Goal: Find specific fact: Find specific fact

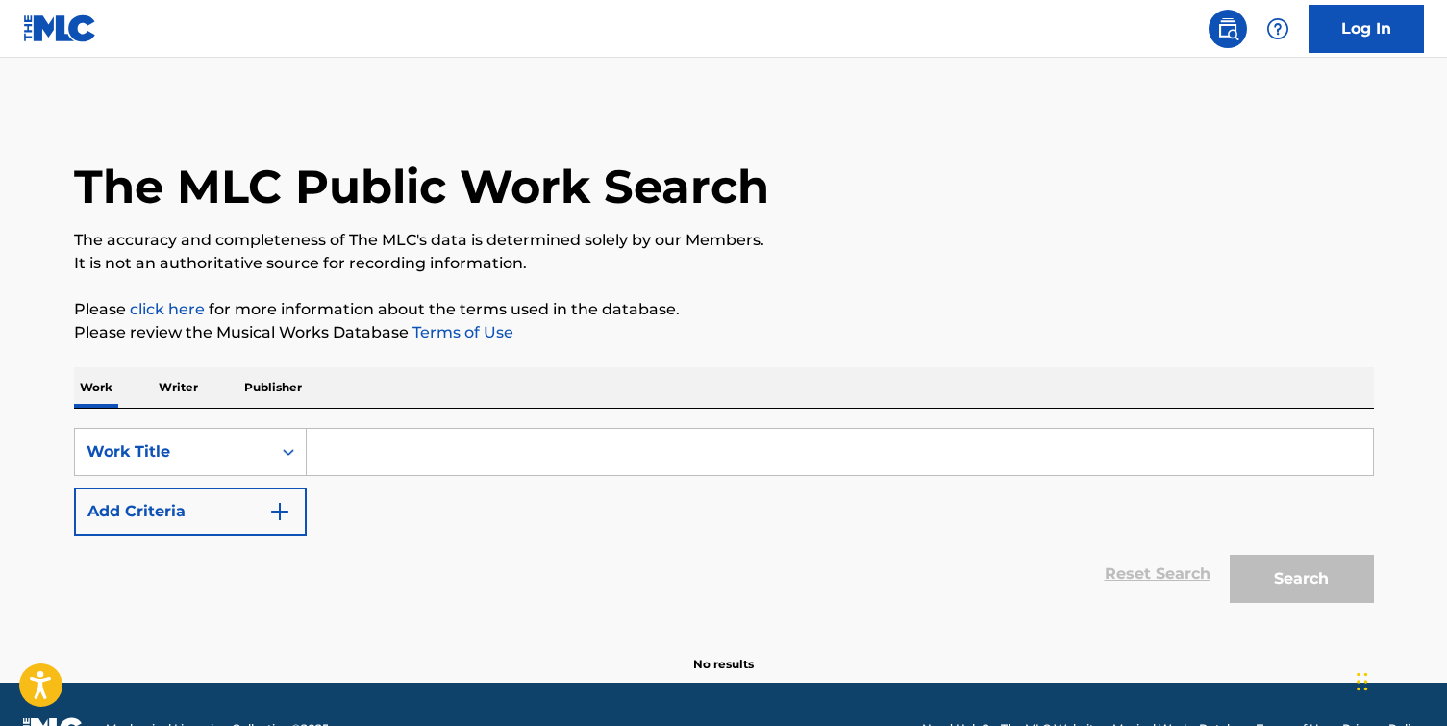
click at [568, 451] on input "Search Form" at bounding box center [840, 452] width 1066 height 46
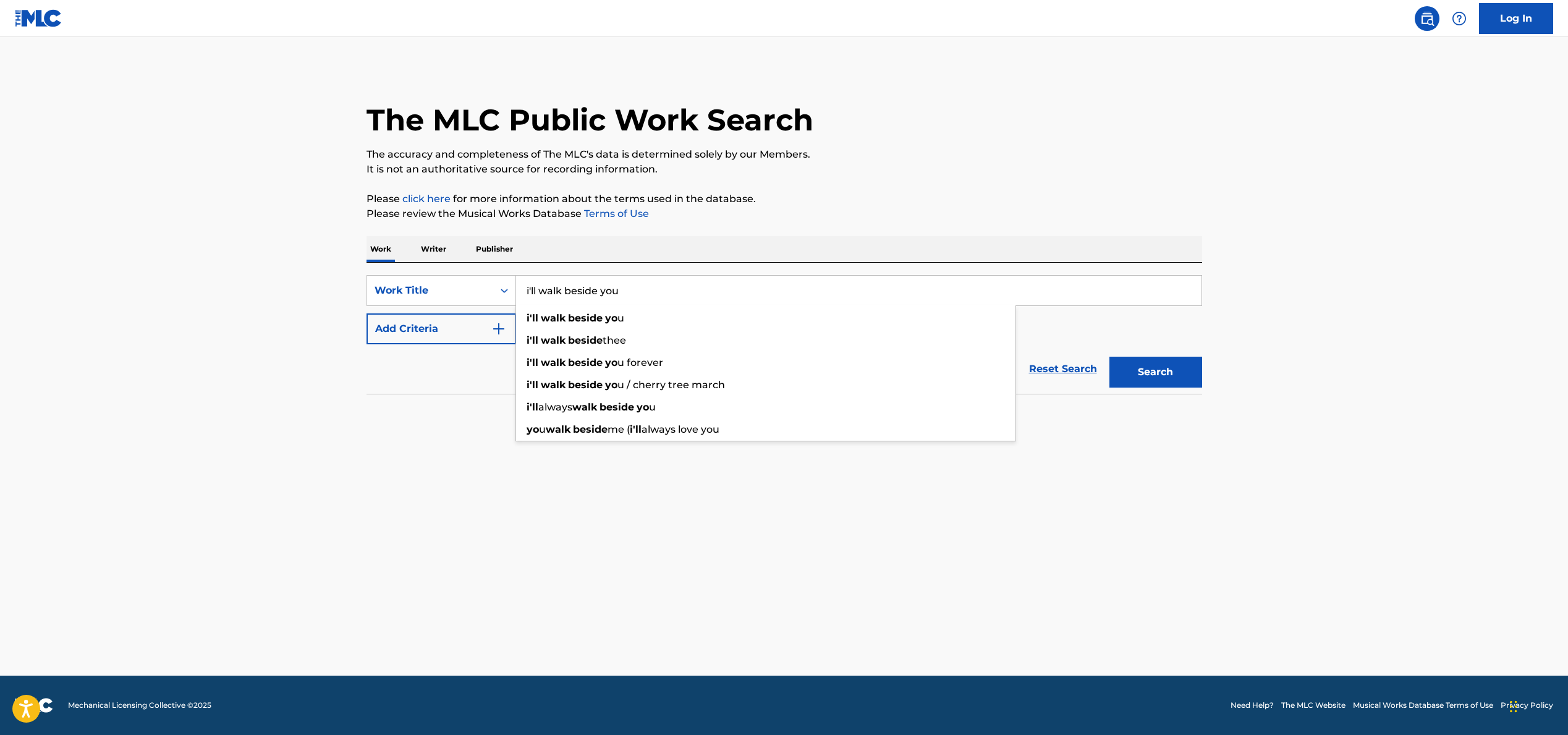
type input "i'll walk beside you"
click at [930, 357] on button "Search" at bounding box center [1156, 372] width 93 height 31
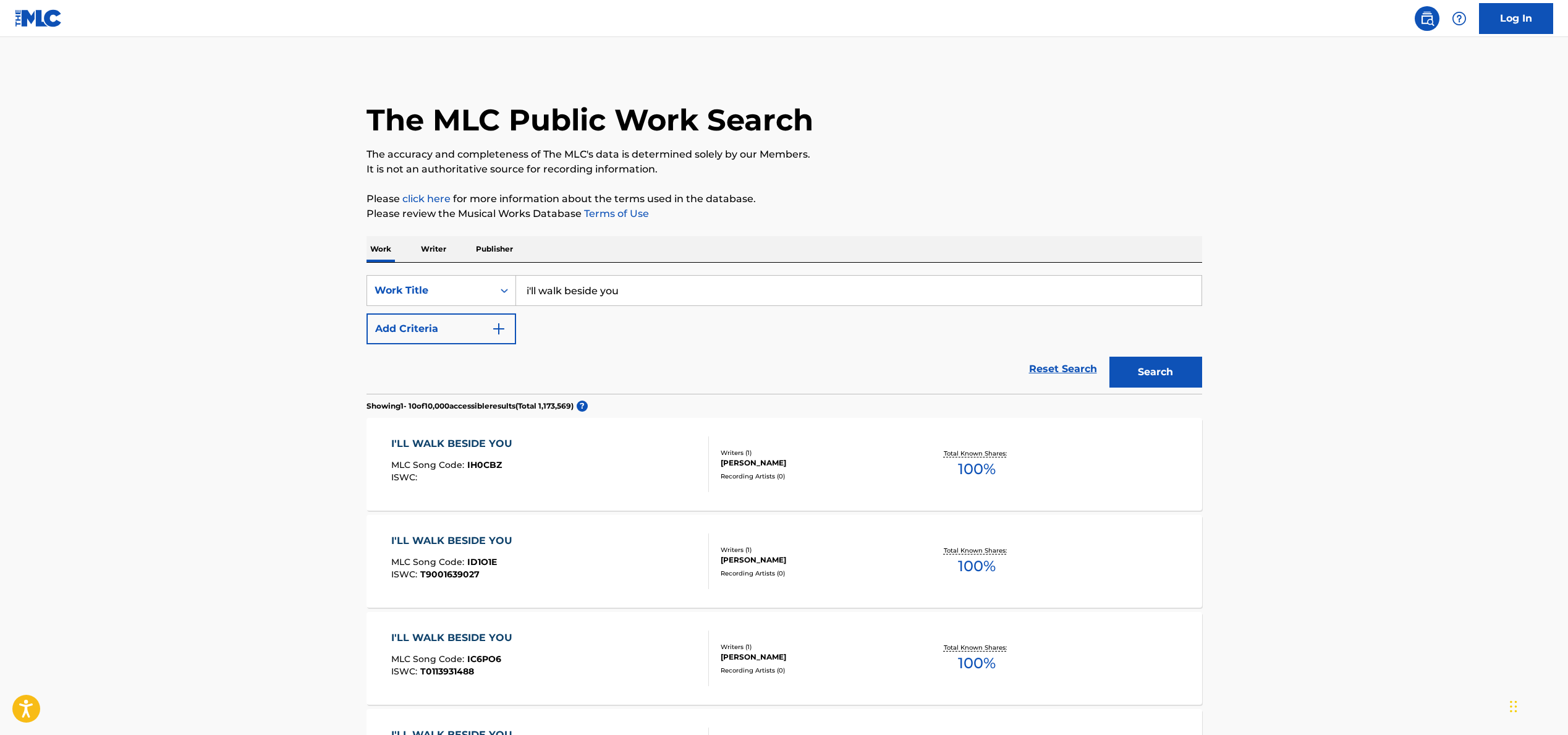
click at [498, 328] on img "Search Form" at bounding box center [498, 329] width 15 height 15
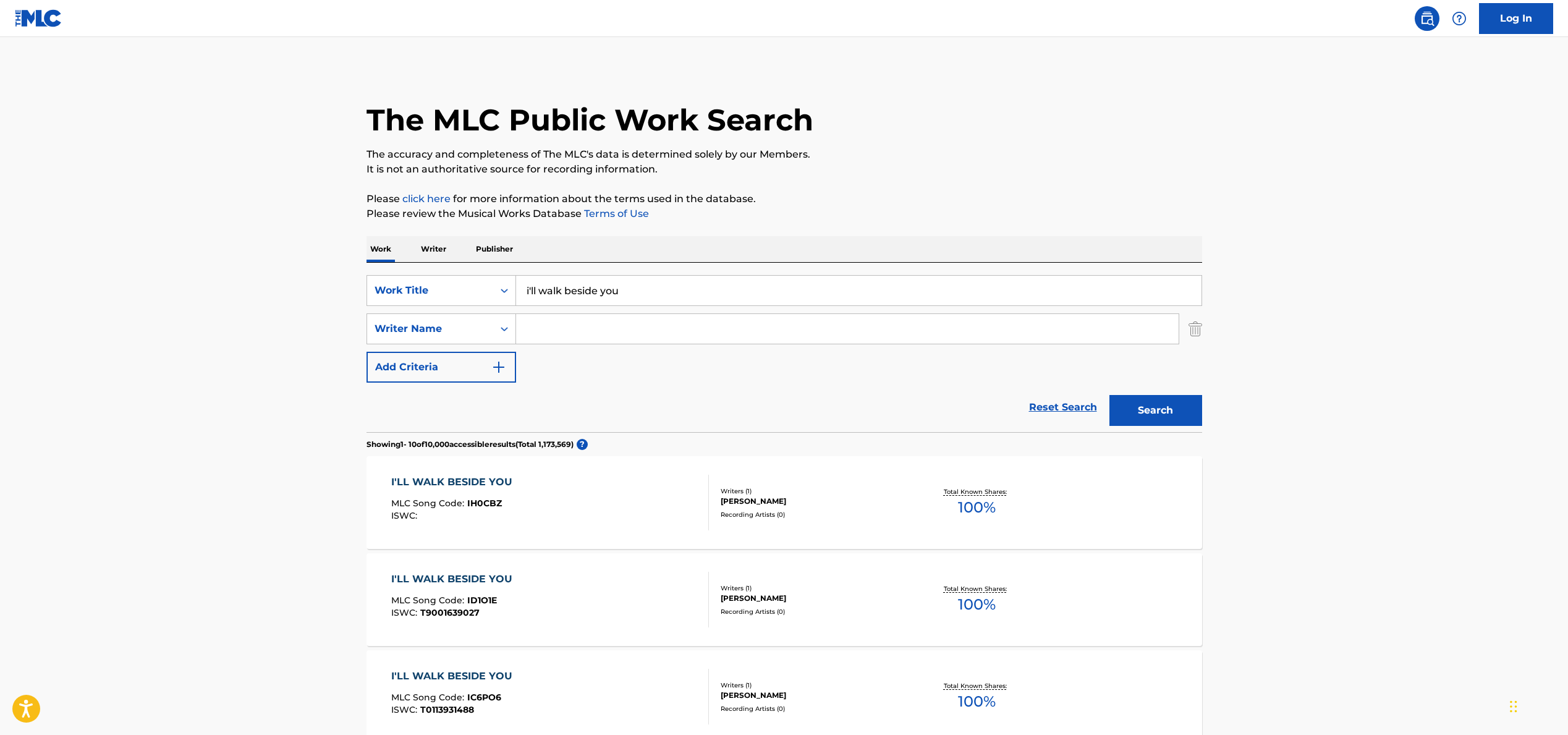
click at [645, 334] on input "Search Form" at bounding box center [847, 329] width 663 height 30
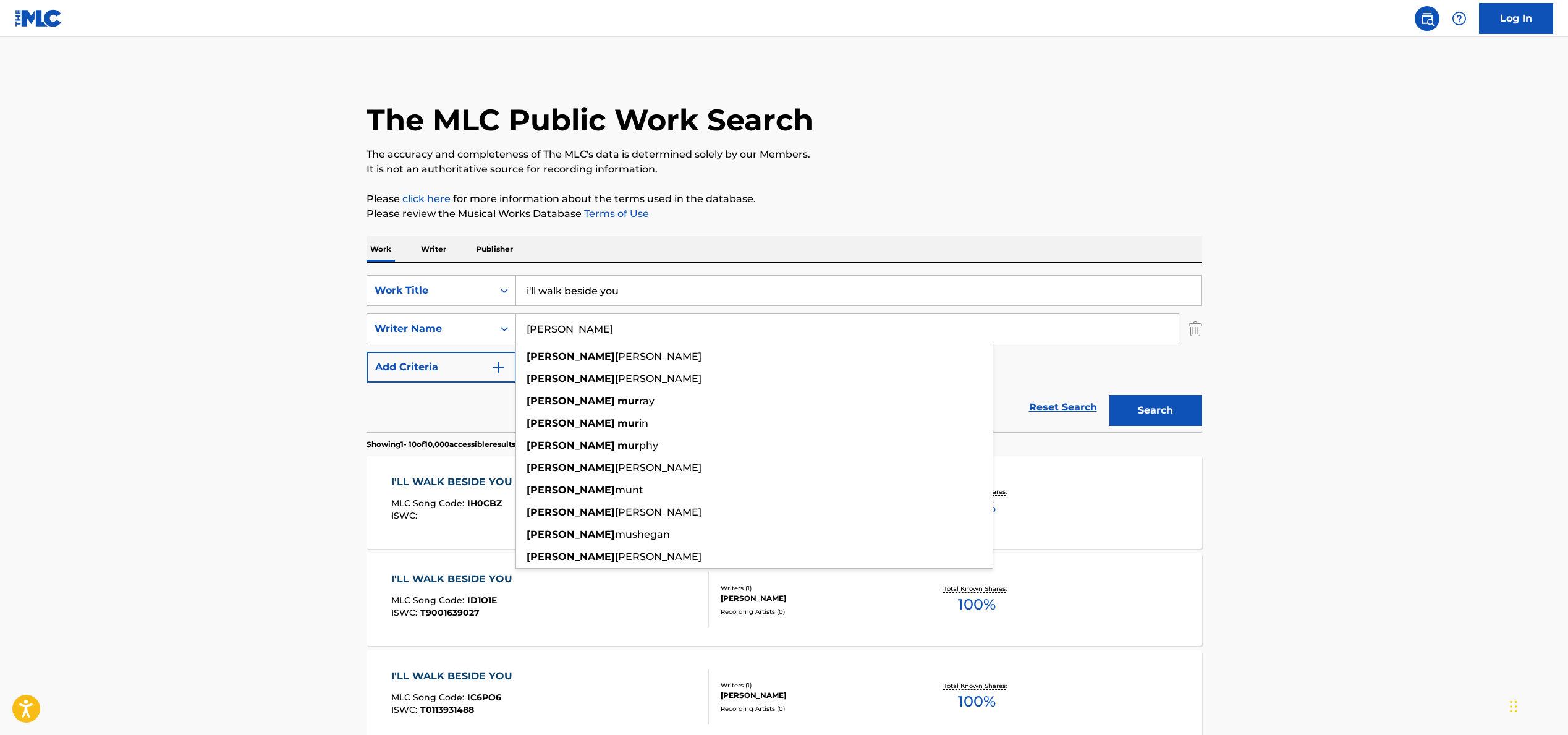
type input "[PERSON_NAME]"
click at [930, 395] on button "Search" at bounding box center [1156, 410] width 93 height 31
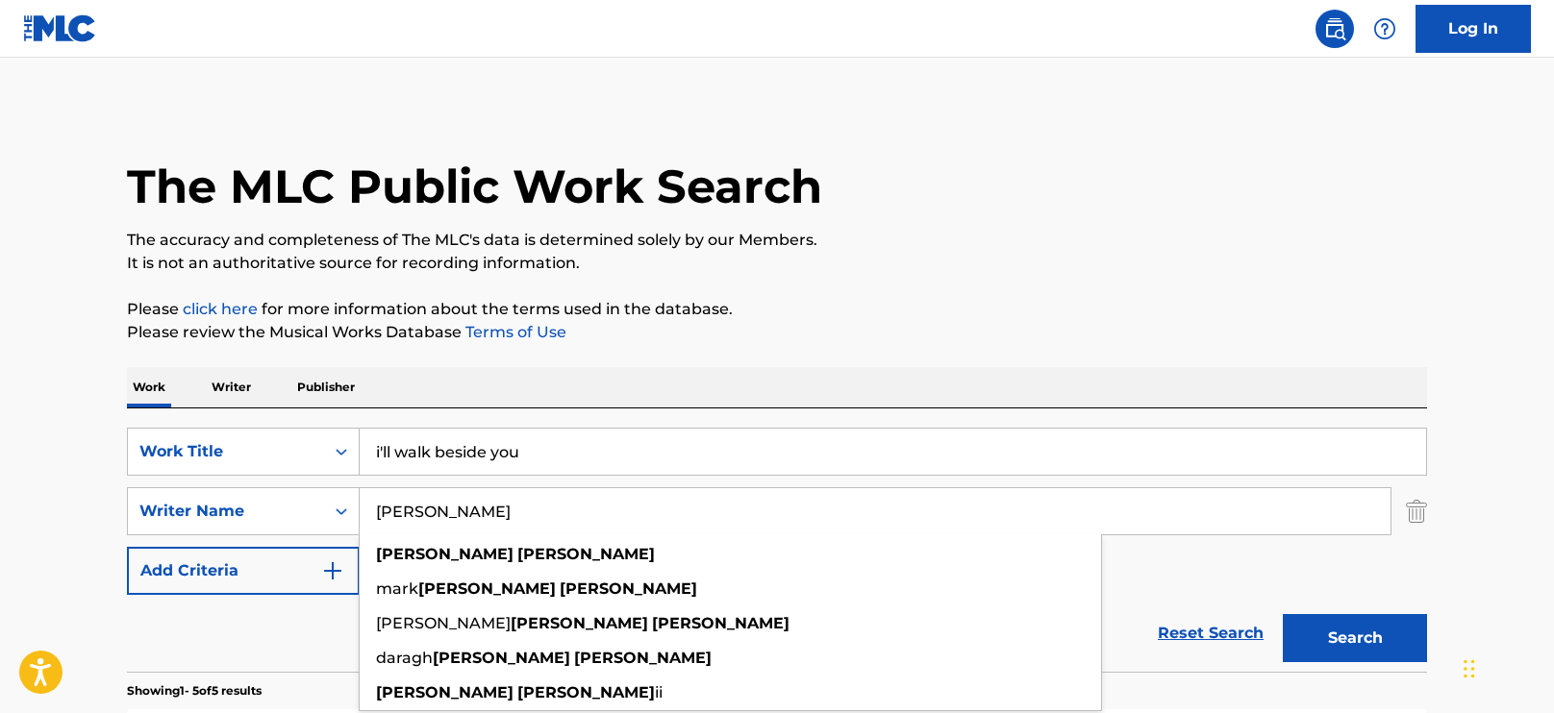
click at [496, 506] on input "[PERSON_NAME]" at bounding box center [875, 511] width 1031 height 46
click at [473, 506] on input "[PERSON_NAME]" at bounding box center [875, 511] width 1031 height 46
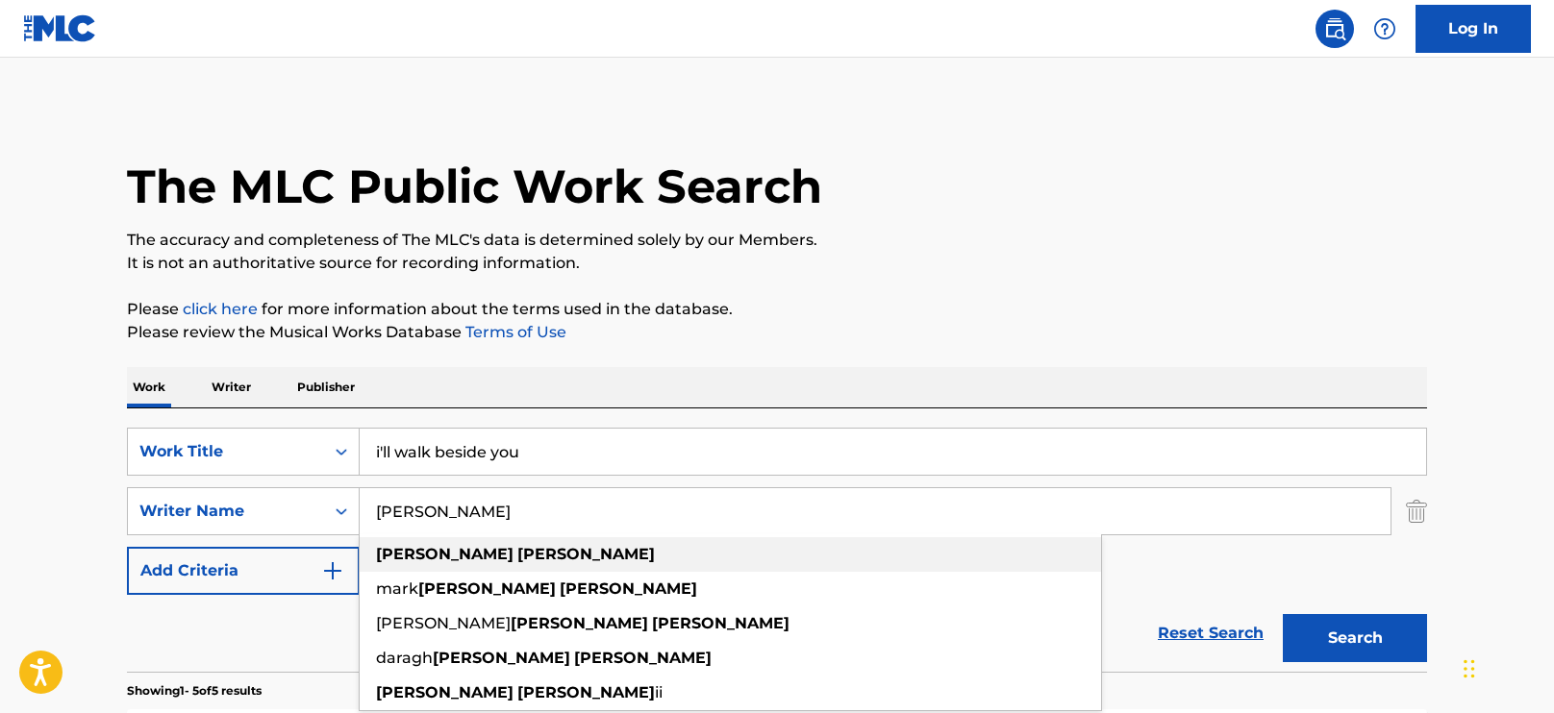
click at [517, 562] on strong "[PERSON_NAME]" at bounding box center [585, 554] width 137 height 18
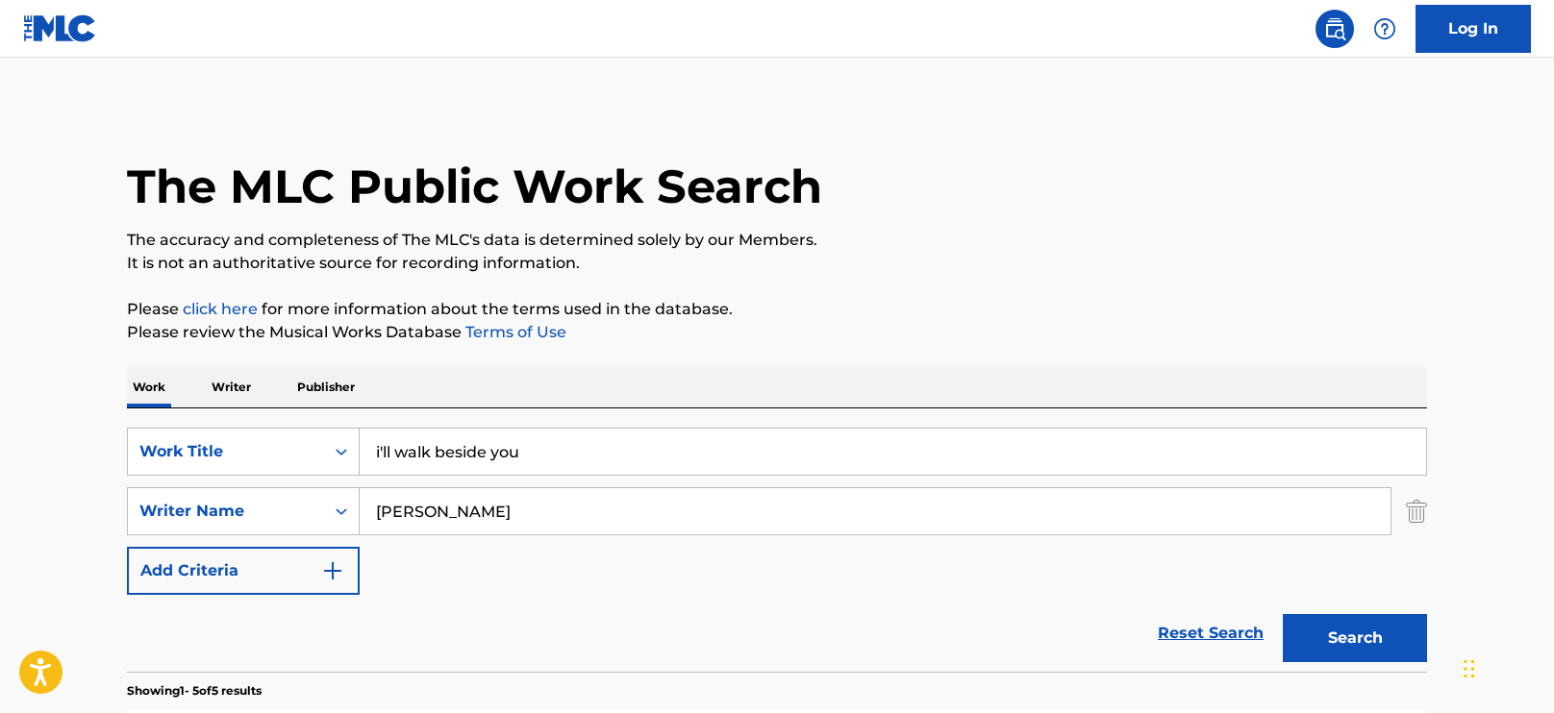
click at [1353, 643] on button "Search" at bounding box center [1354, 638] width 144 height 48
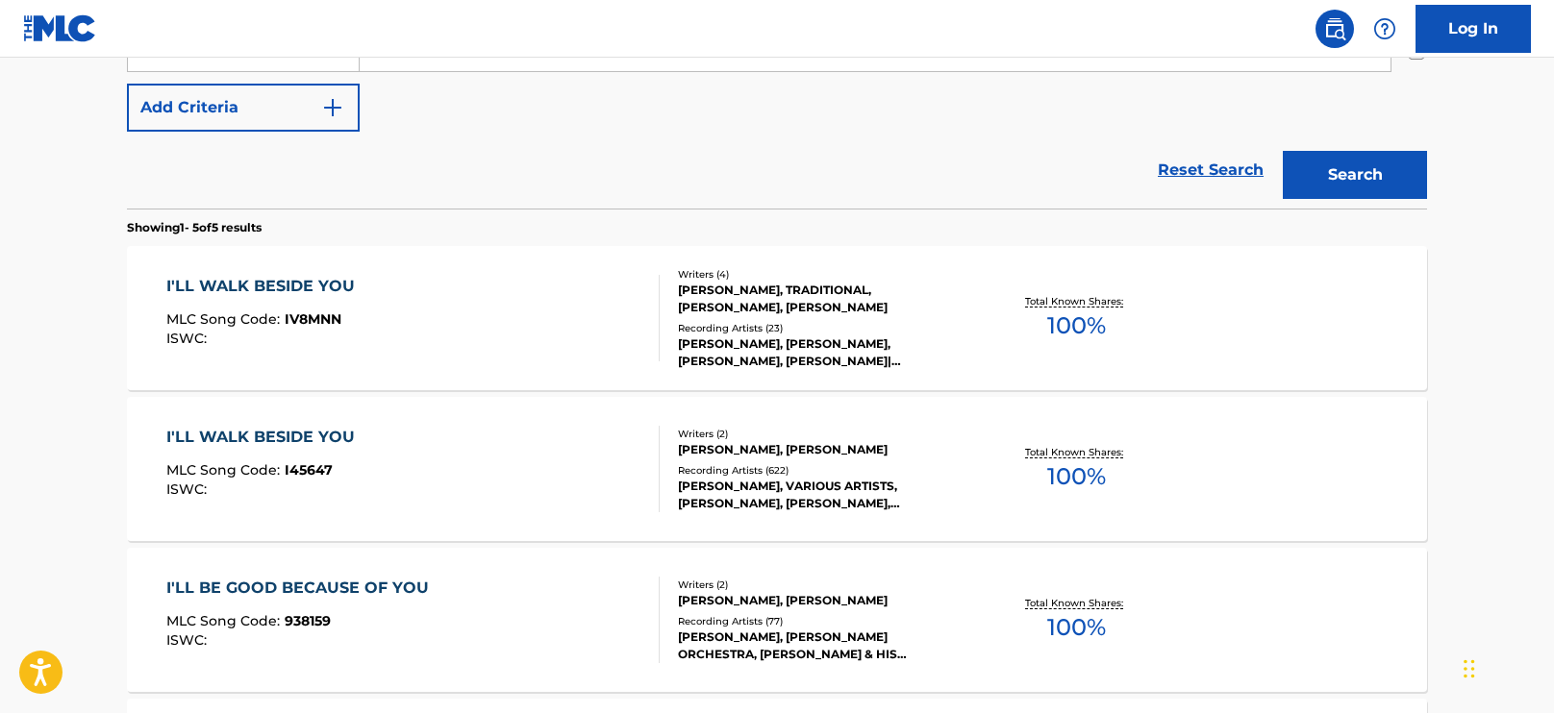
scroll to position [486, 0]
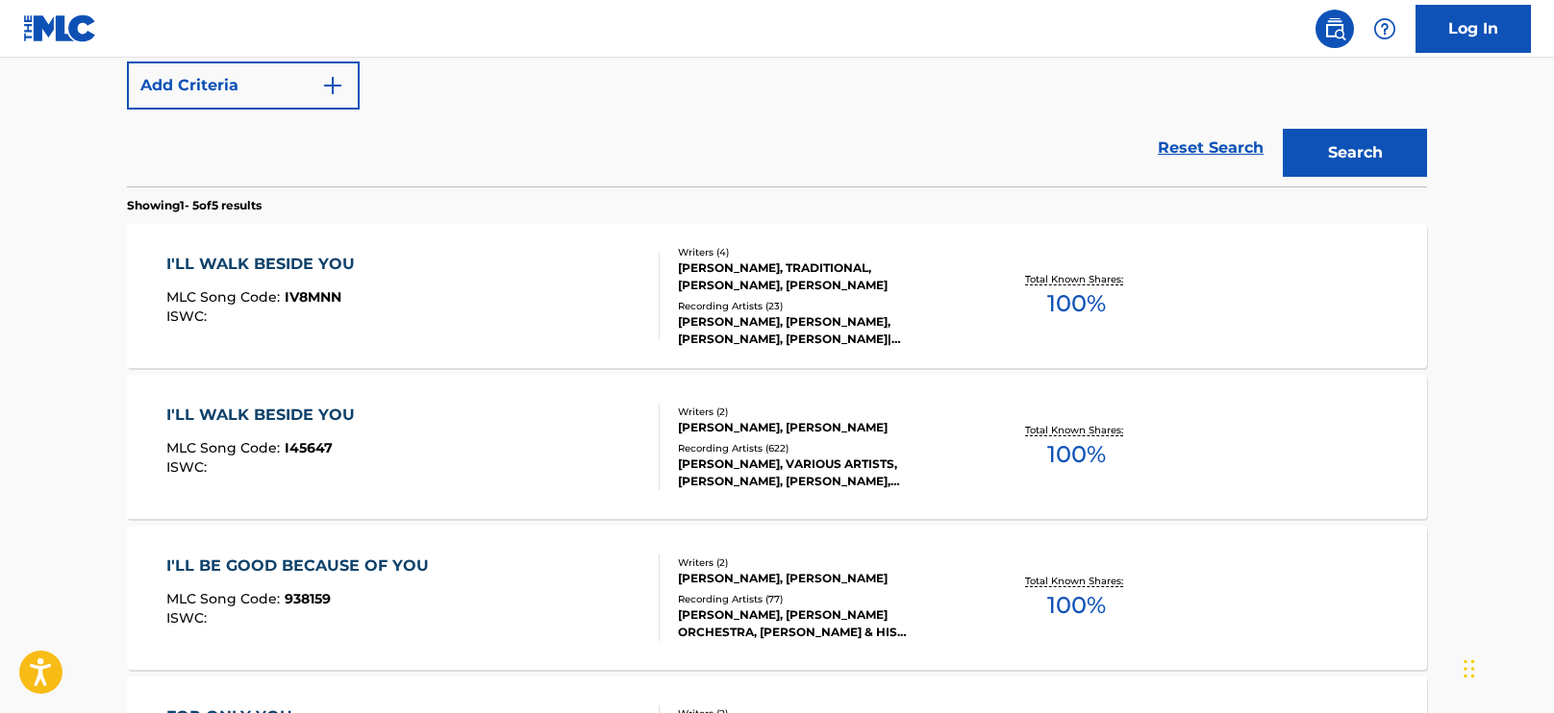
click at [564, 431] on div "I'LL WALK BESIDE YOU MLC Song Code : I45647 ISWC :" at bounding box center [413, 447] width 494 height 87
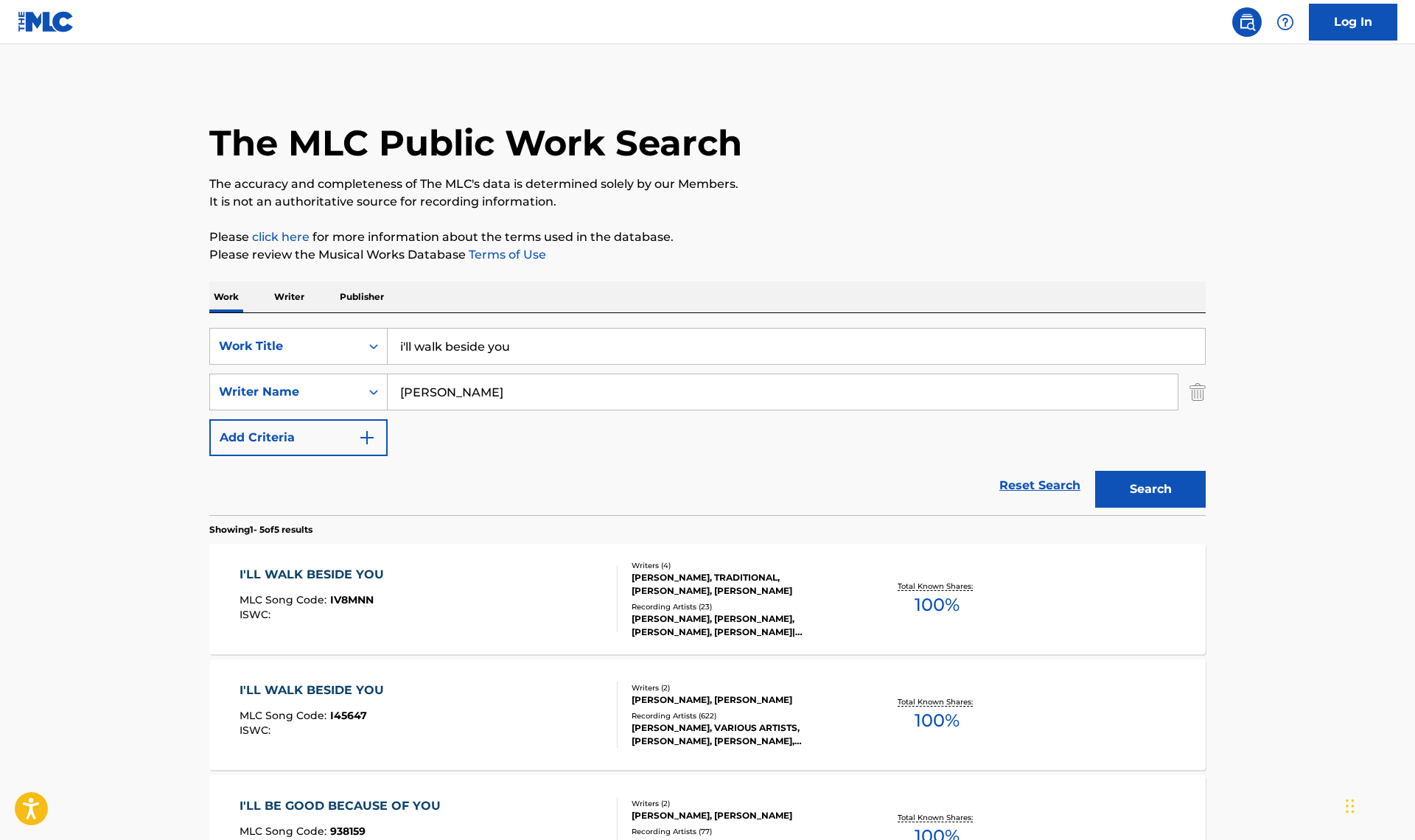
scroll to position [425, 0]
